Goal: Transaction & Acquisition: Purchase product/service

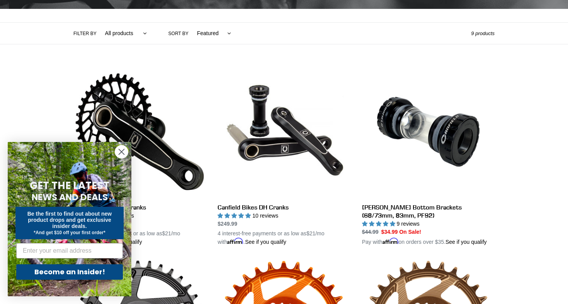
scroll to position [183, 0]
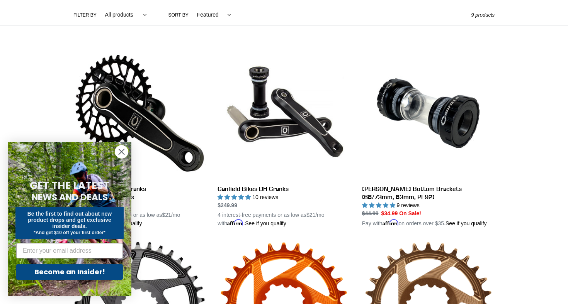
click at [120, 151] on circle "Close dialog" at bounding box center [121, 152] width 13 height 13
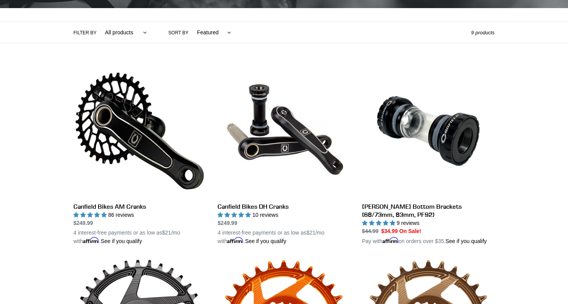
scroll to position [172, 0]
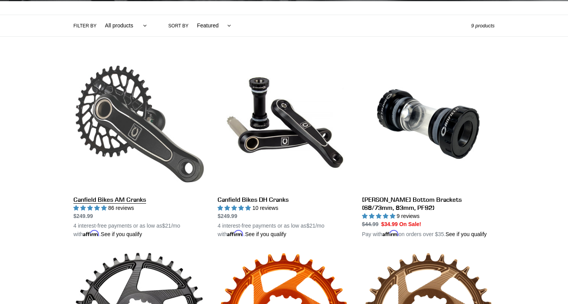
click at [97, 121] on link "Canfield Bikes AM Cranks" at bounding box center [139, 148] width 132 height 181
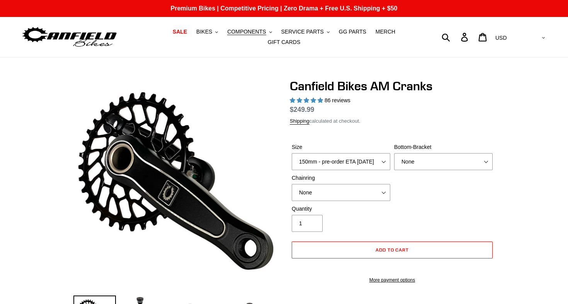
select select "highest-rating"
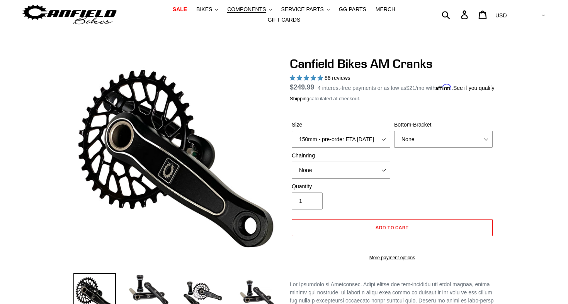
scroll to position [22, 0]
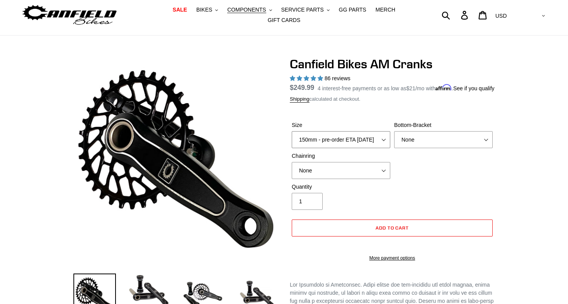
select select "160mm - pre-order ETA 9/30/25"
select select "BSA Threaded 68/73mm"
click at [479, 203] on div "Quantity 1" at bounding box center [392, 198] width 205 height 31
select select "None"
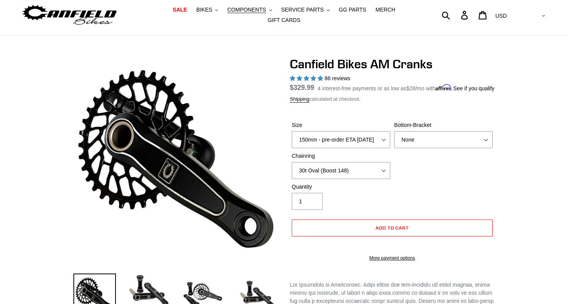
click at [420, 196] on div "Quantity 1" at bounding box center [392, 198] width 205 height 31
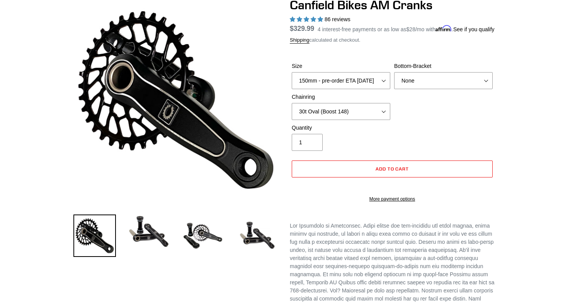
scroll to position [68, 0]
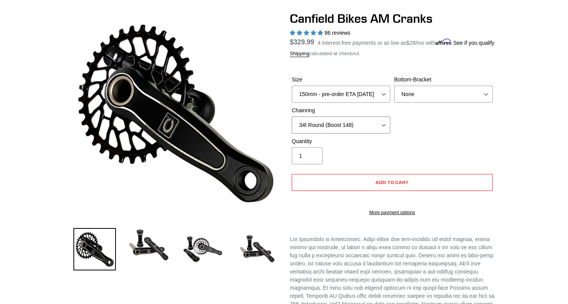
select select "30t Oval (Boost 148)"
click at [402, 131] on div "Size 150mm - pre-order ETA 9/30/25 155mm - pre-order ETA 9/30/25 160mm - pre-or…" at bounding box center [392, 107] width 205 height 62
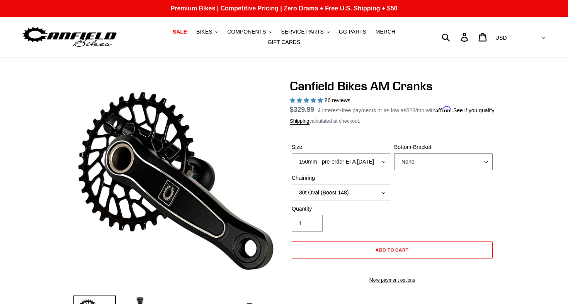
select select "BSA Threaded 68/73mm"
